Goal: Check status

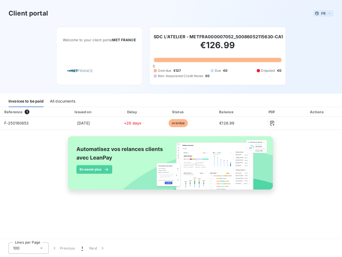
click at [323, 13] on span "FR" at bounding box center [323, 13] width 4 height 4
click at [219, 37] on h6 "SDC L'ATELIER - METFRA000007052_50086052115630-CA1" at bounding box center [219, 36] width 130 height 6
click at [26, 101] on div "Invoices to be paid" at bounding box center [26, 101] width 35 height 11
click at [62, 101] on div "All documents" at bounding box center [62, 101] width 25 height 11
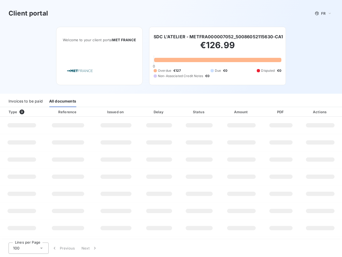
click at [28, 112] on div "Type 0" at bounding box center [23, 111] width 37 height 5
click at [83, 112] on div at bounding box center [84, 111] width 5 height 5
click at [133, 112] on div at bounding box center [131, 111] width 5 height 5
click at [180, 112] on div "Status" at bounding box center [199, 111] width 39 height 5
click at [227, 112] on div "Amount" at bounding box center [242, 111] width 42 height 5
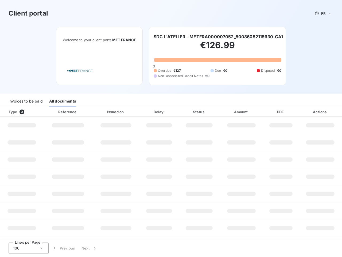
click at [272, 112] on div "PDF" at bounding box center [280, 111] width 33 height 5
